Goal: Transaction & Acquisition: Complete application form

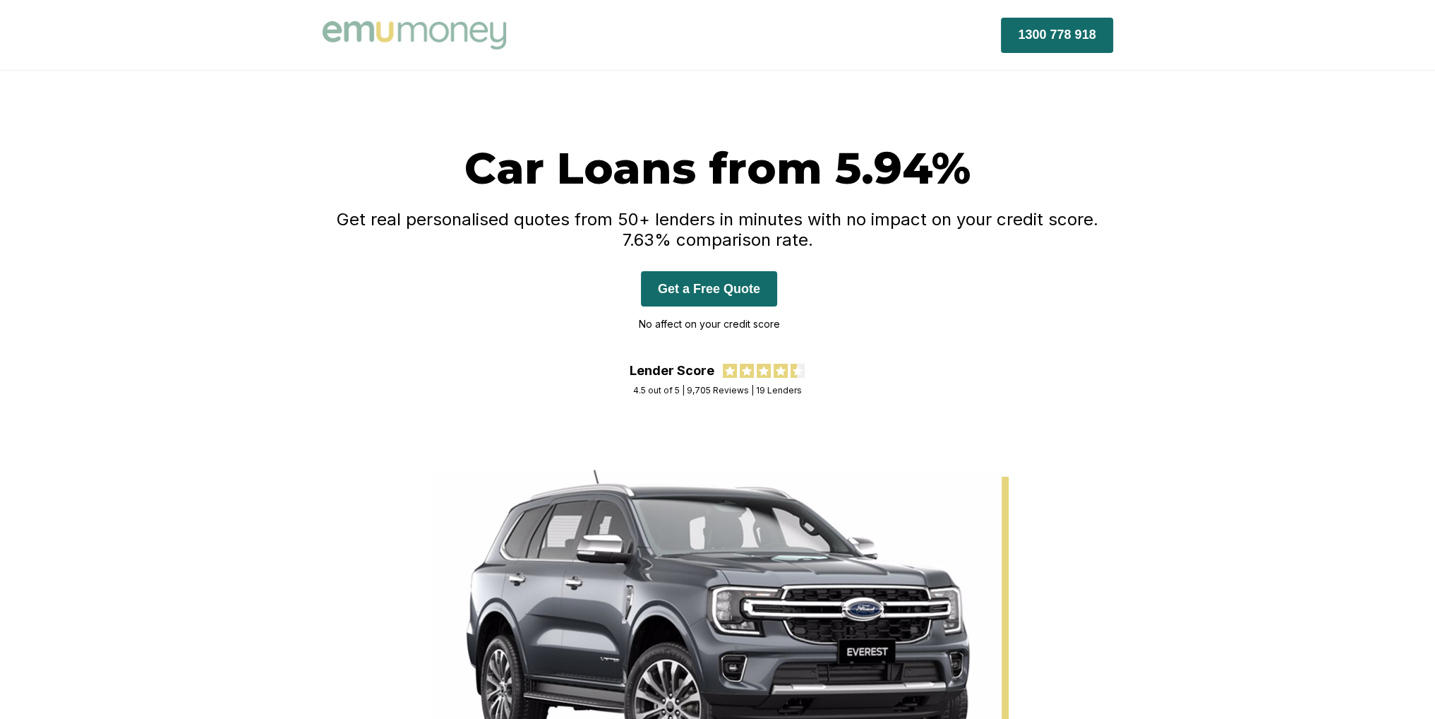
click at [513, 201] on div "Car Loans from 5.94% Get real personalised quotes from 50+ lenders in minutes w…" at bounding box center [718, 252] width 791 height 222
click at [777, 299] on button "Get a Free Quote" at bounding box center [709, 288] width 136 height 35
